Goal: Navigation & Orientation: Find specific page/section

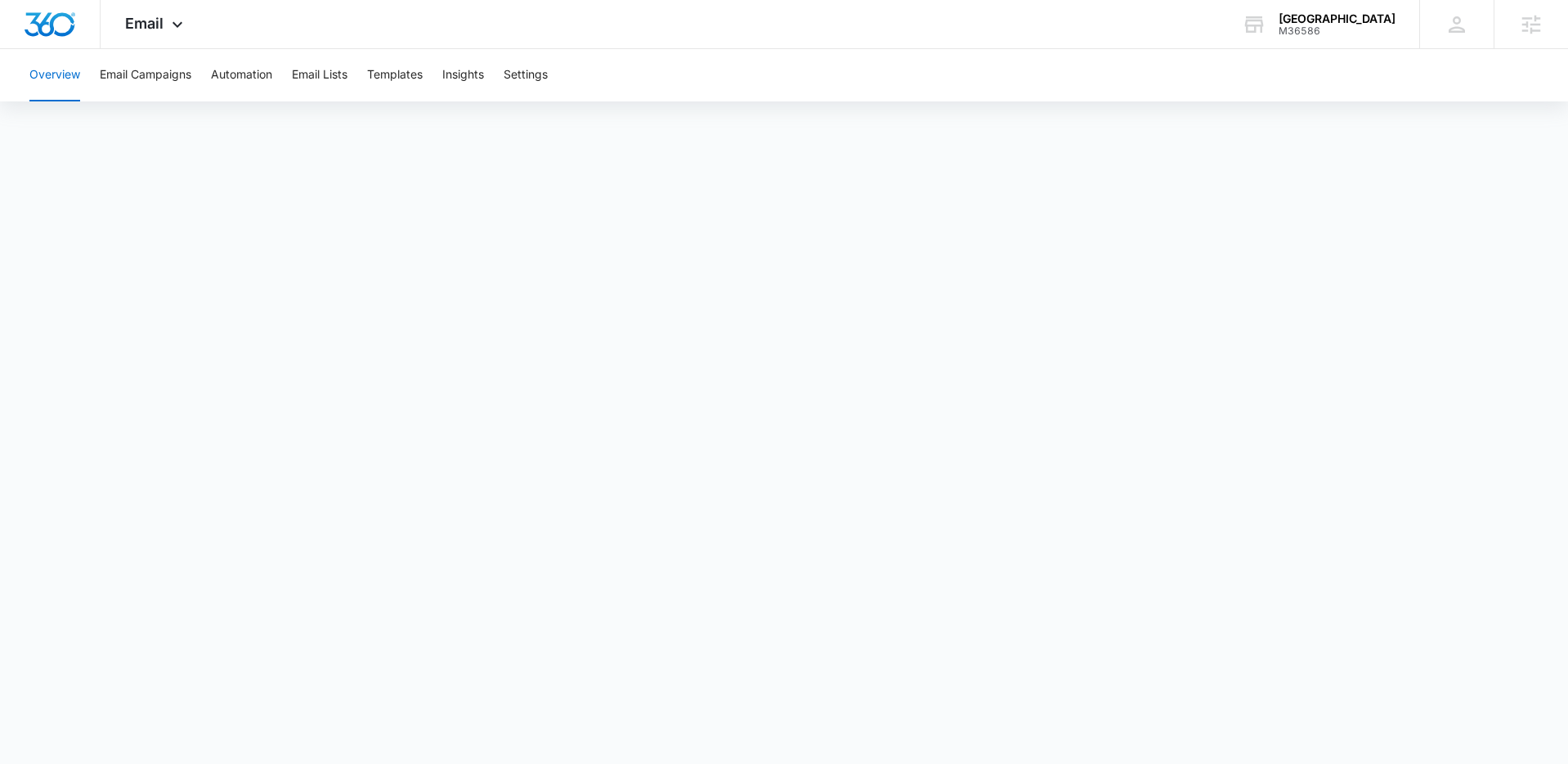
click at [211, 79] on div "Overview Email Campaigns Automation Email Lists Templates Insights Settings" at bounding box center [784, 75] width 1529 height 53
click at [222, 75] on button "Automation" at bounding box center [242, 75] width 61 height 53
click at [395, 77] on button "Templates" at bounding box center [395, 75] width 56 height 53
click at [219, 82] on button "Automation" at bounding box center [242, 75] width 61 height 53
click at [177, 24] on icon at bounding box center [177, 28] width 19 height 19
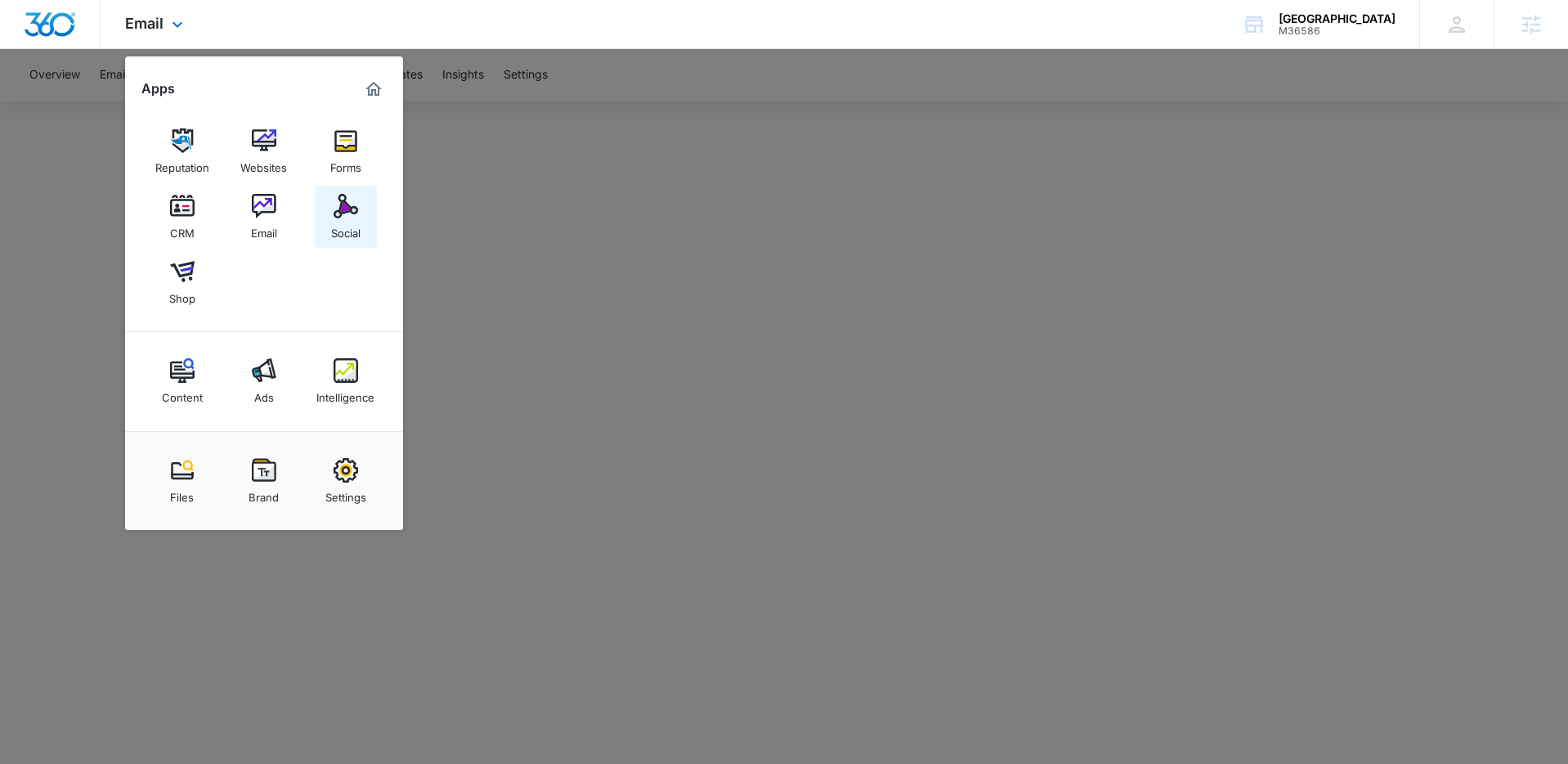
click at [326, 205] on link "Social" at bounding box center [345, 216] width 62 height 62
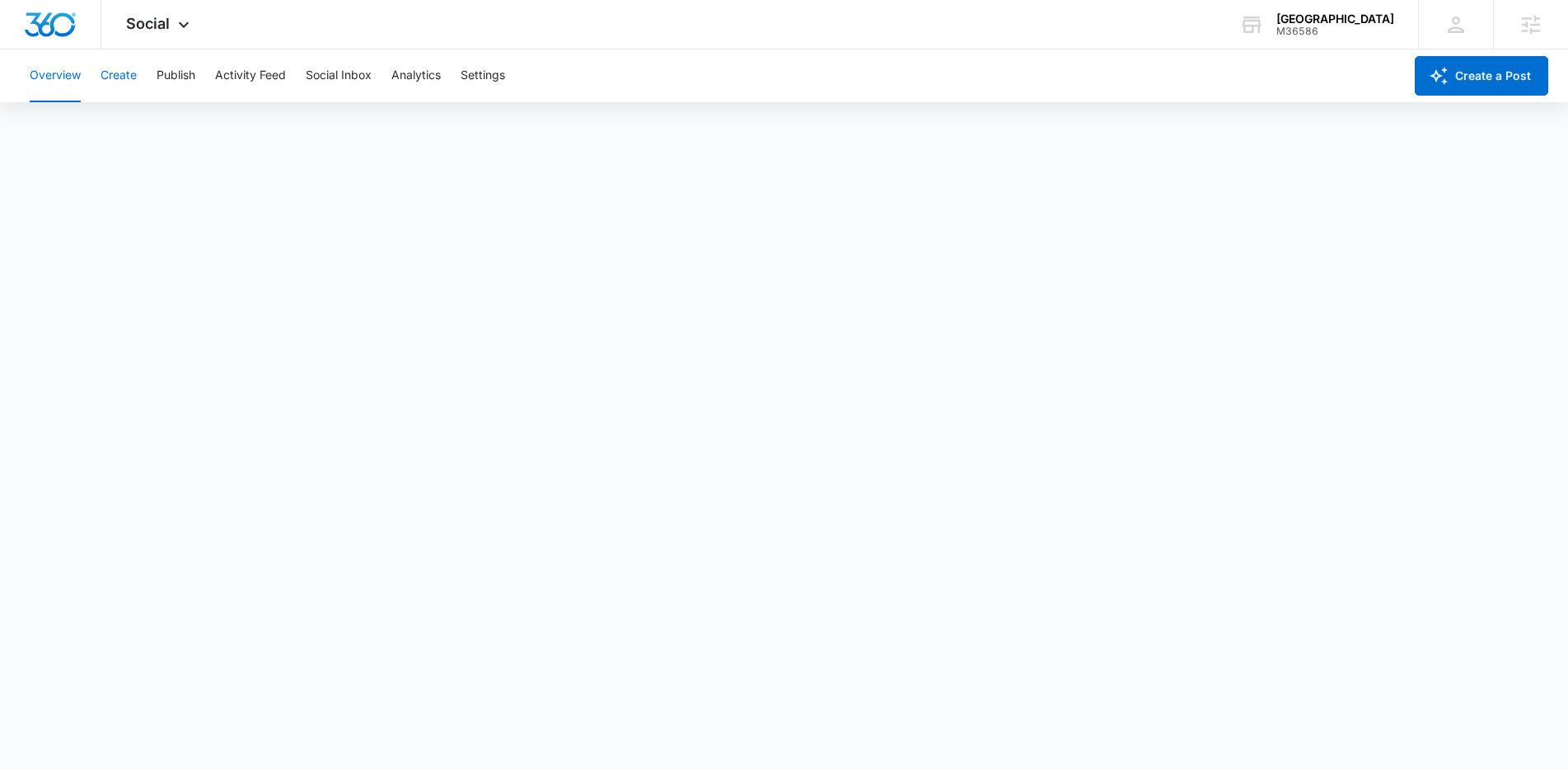
click at [123, 65] on button "Create" at bounding box center [118, 76] width 36 height 53
click at [177, 82] on button "Publish" at bounding box center [176, 76] width 39 height 53
click at [137, 131] on button "Schedules" at bounding box center [126, 125] width 56 height 46
click at [119, 80] on button "Create" at bounding box center [118, 76] width 36 height 53
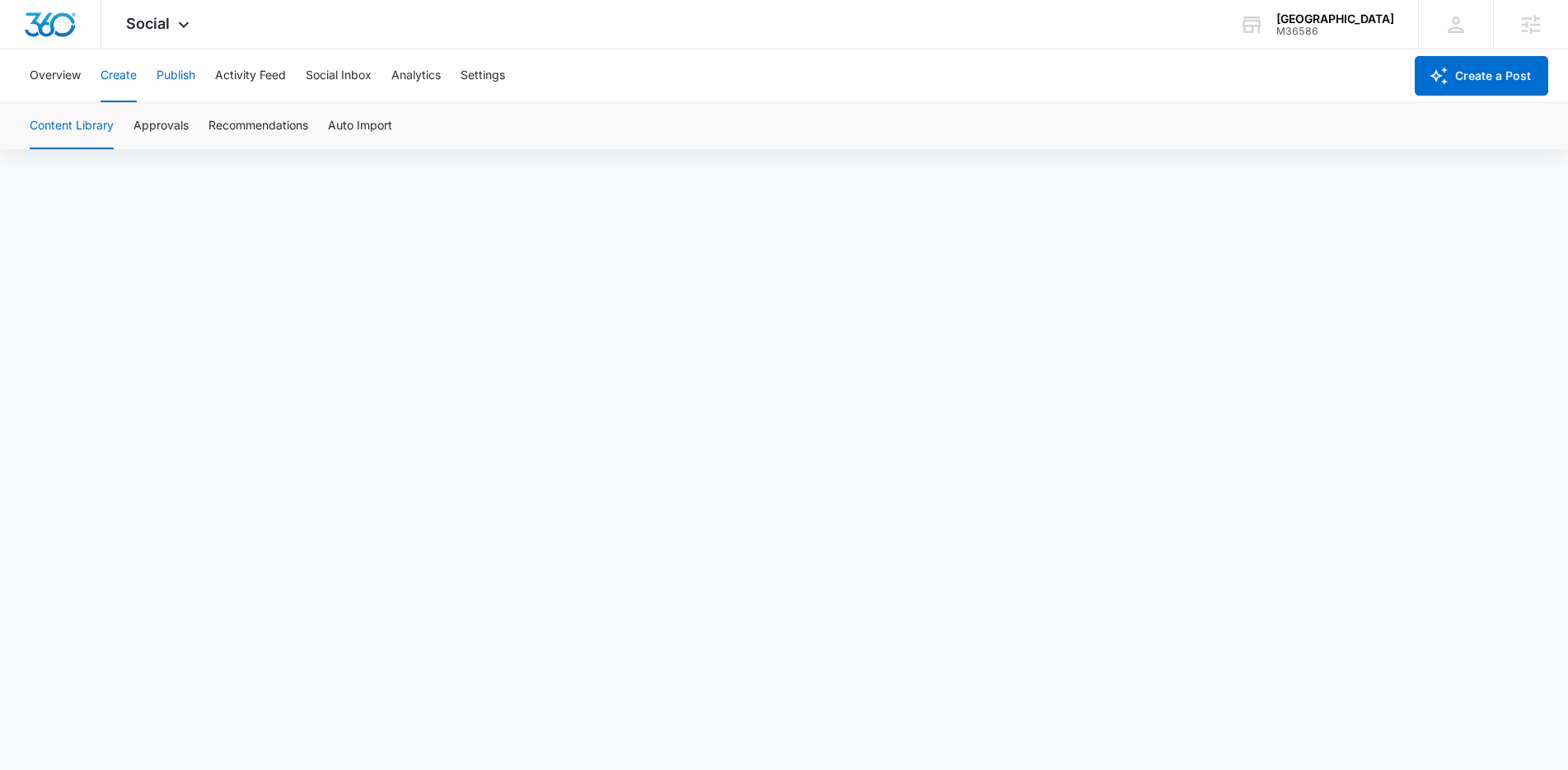
click at [171, 77] on button "Publish" at bounding box center [176, 76] width 39 height 53
click at [141, 127] on button "Schedules" at bounding box center [126, 125] width 56 height 46
